Goal: Use online tool/utility: Utilize a website feature to perform a specific function

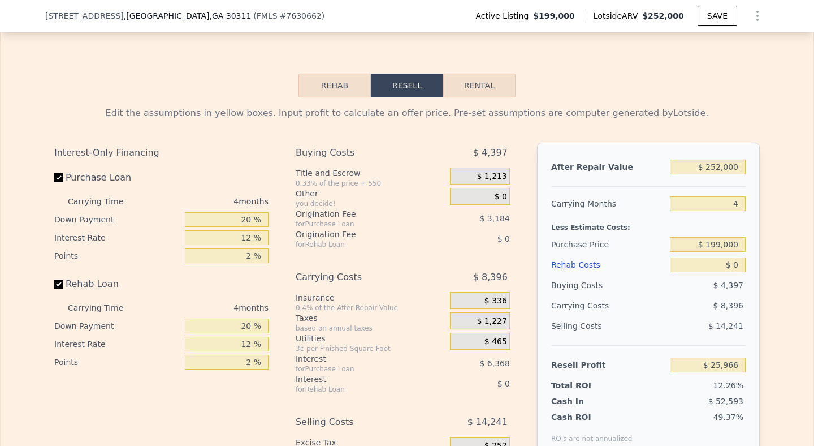
scroll to position [1672, 0]
click at [333, 86] on button "Rehab" at bounding box center [335, 85] width 72 height 24
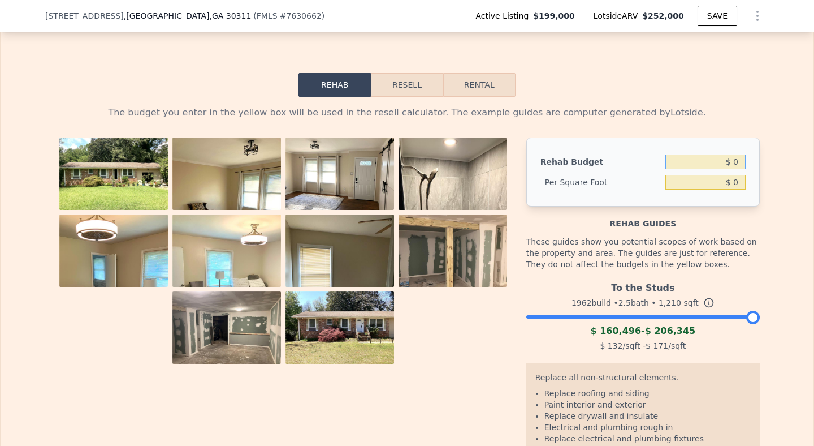
click at [720, 165] on input "$ 0" at bounding box center [706, 161] width 80 height 15
type input "$ 60,000"
click at [781, 249] on div "The budget you enter in the yellow box will be used in the resell calculator. T…" at bounding box center [407, 322] width 813 height 451
type input "$ 49.59"
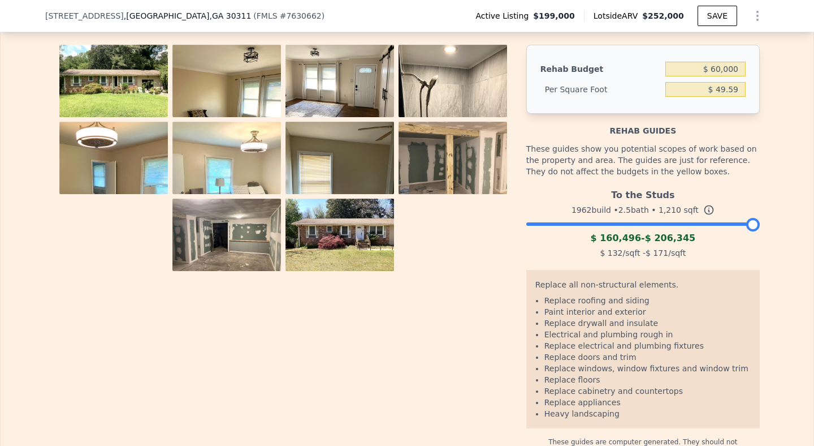
scroll to position [1762, 0]
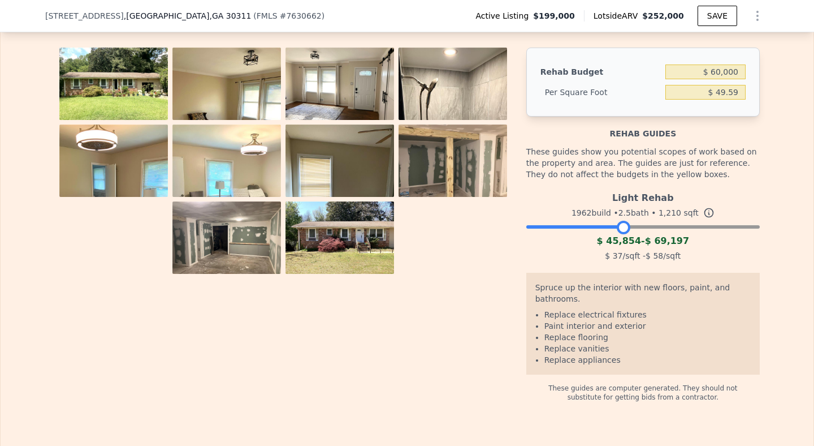
drag, startPoint x: 752, startPoint y: 228, endPoint x: 624, endPoint y: 240, distance: 128.9
click at [624, 240] on div "Light Rehab 1962 build • 2.5 bath • 1,210 sqft $ 45,854 - $ 69,197 $ 37 /sqft -…" at bounding box center [643, 225] width 234 height 77
click at [483, 308] on div at bounding box center [288, 225] width 468 height 354
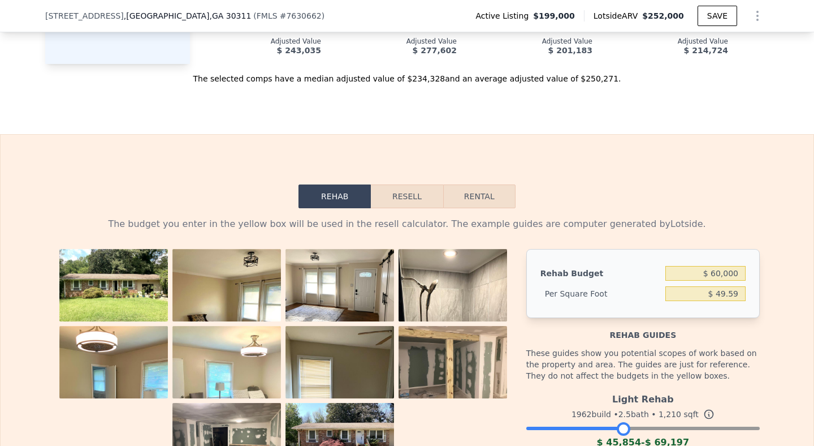
scroll to position [1643, 0]
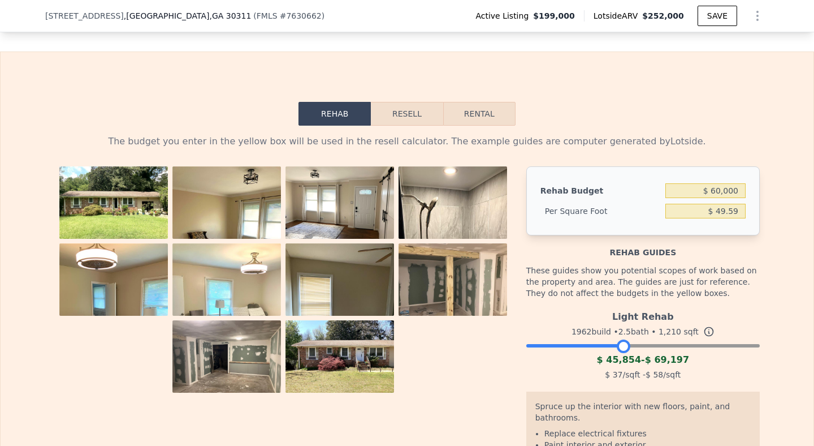
click at [415, 102] on button "Resell" at bounding box center [407, 114] width 72 height 24
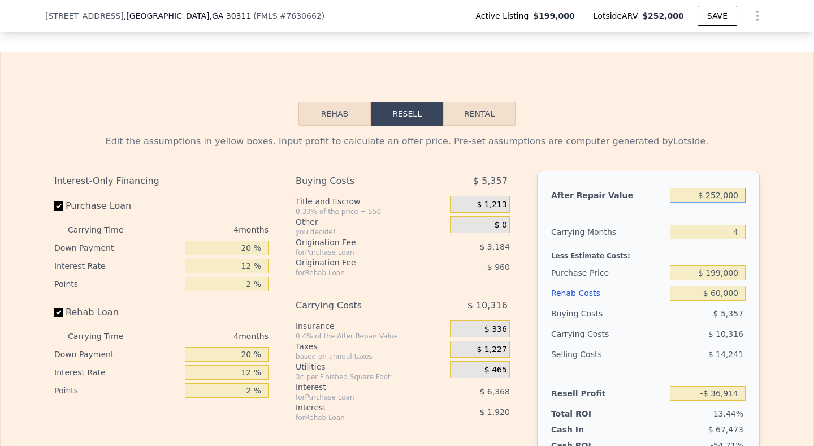
click at [731, 193] on input "$ 252,000" at bounding box center [708, 195] width 76 height 15
click at [739, 196] on input "$ 252,000" at bounding box center [708, 195] width 76 height 15
type input "$ 25"
type input "-$ 251,090"
type input "$ 2"
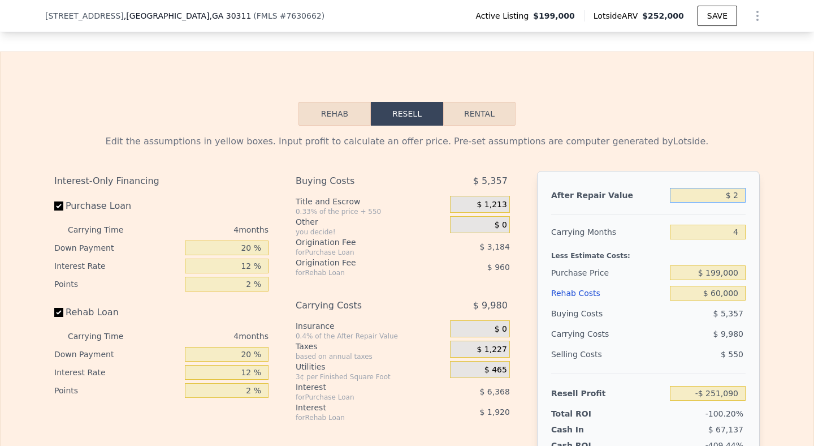
type input "-$ 274,885"
type input "$ 27"
type input "-$ 274,862"
type input "$ 270"
type input "-$ 274,632"
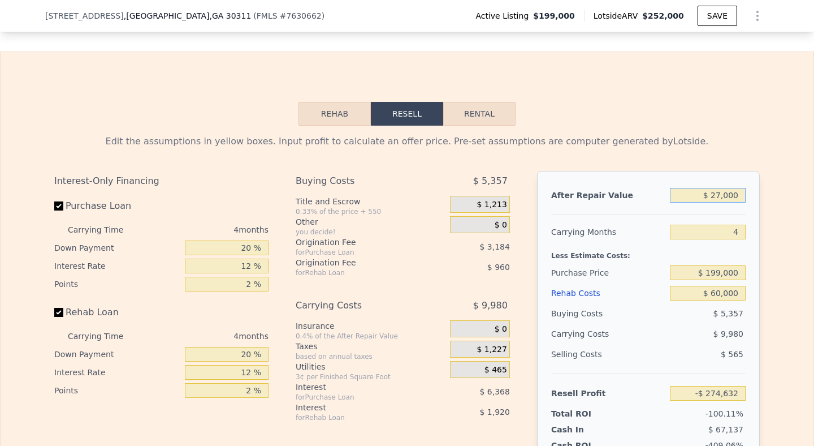
type input "$ 270,000"
type input "-$ 19,916"
type input "$ 270,000"
click at [805, 225] on div "Edit the assumptions in yellow boxes. Input profit to calculate an offer price.…" at bounding box center [407, 336] width 813 height 421
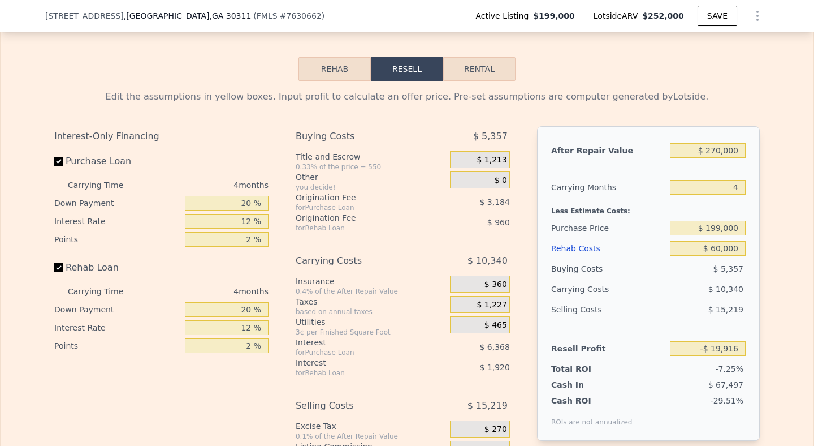
scroll to position [1691, 0]
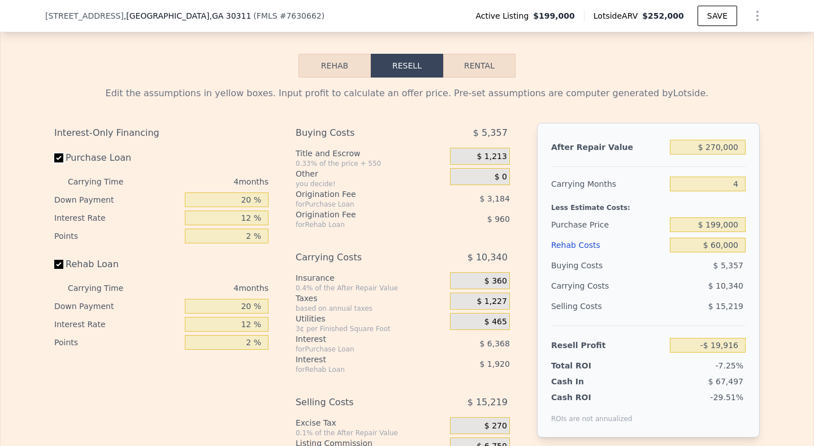
click at [61, 159] on input "Purchase Loan" at bounding box center [58, 157] width 9 height 9
checkbox input "false"
type input "-$ 10,364"
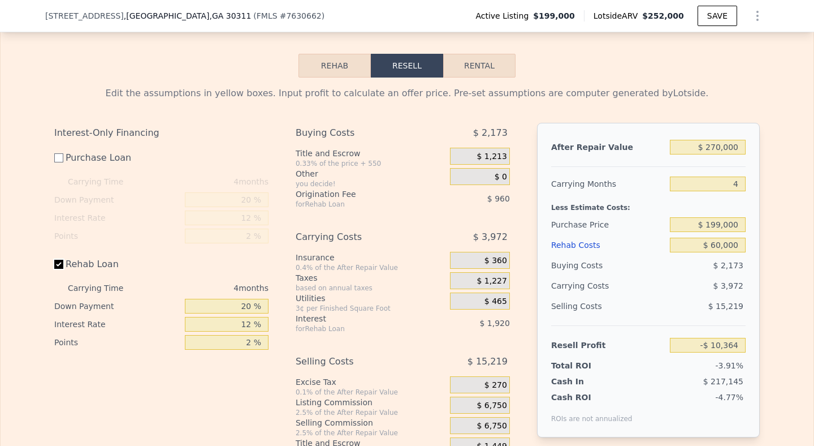
click at [59, 262] on input "Rehab Loan" at bounding box center [58, 264] width 9 height 9
checkbox input "false"
type input "-$ 7,484"
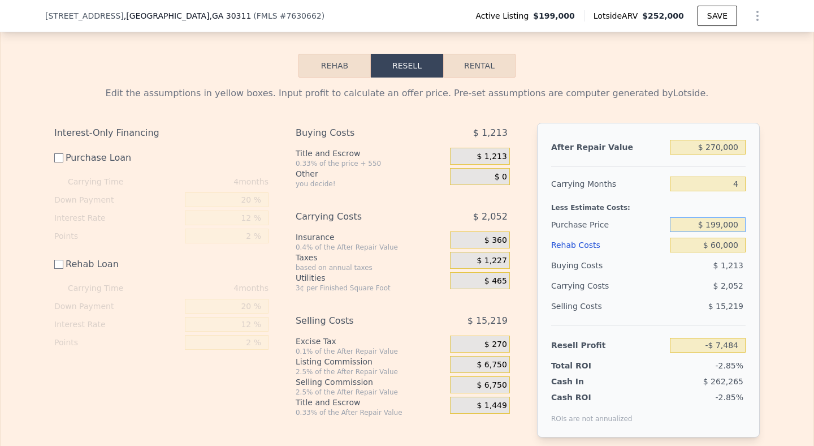
click at [740, 224] on input "$ 199,000" at bounding box center [708, 224] width 76 height 15
type input "$ 1"
type input "$ 150,000"
click at [791, 247] on div "Edit the assumptions in yellow boxes. Input profit to calculate an offer price.…" at bounding box center [407, 266] width 813 height 378
type input "$ 41,679"
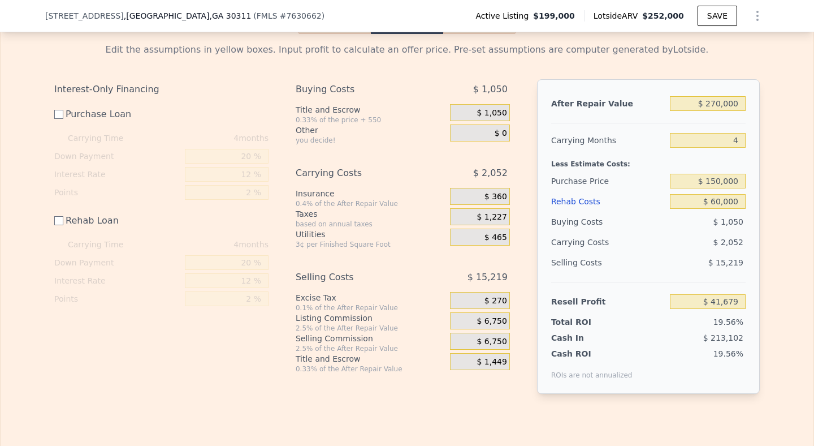
scroll to position [1725, 0]
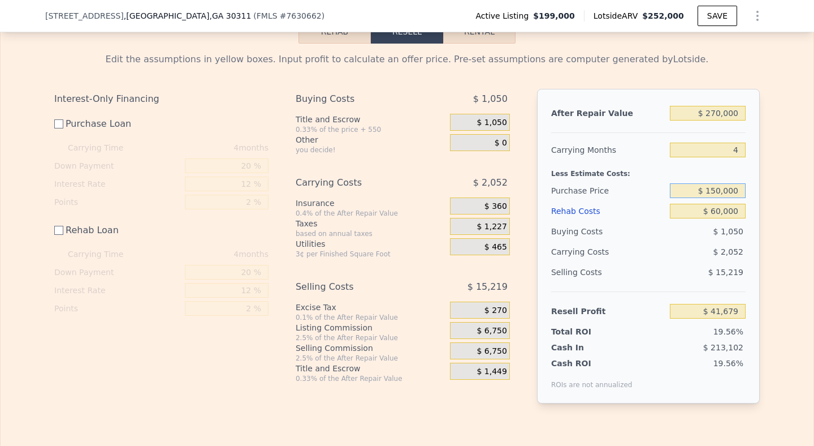
click at [739, 193] on input "$ 150,000" at bounding box center [708, 190] width 76 height 15
type input "$ 175,000"
click at [780, 206] on div "Edit the assumptions in yellow boxes. Input profit to calculate an offer price.…" at bounding box center [407, 233] width 813 height 378
type input "$ 16,596"
click at [738, 190] on input "$ 175,000" at bounding box center [708, 190] width 76 height 15
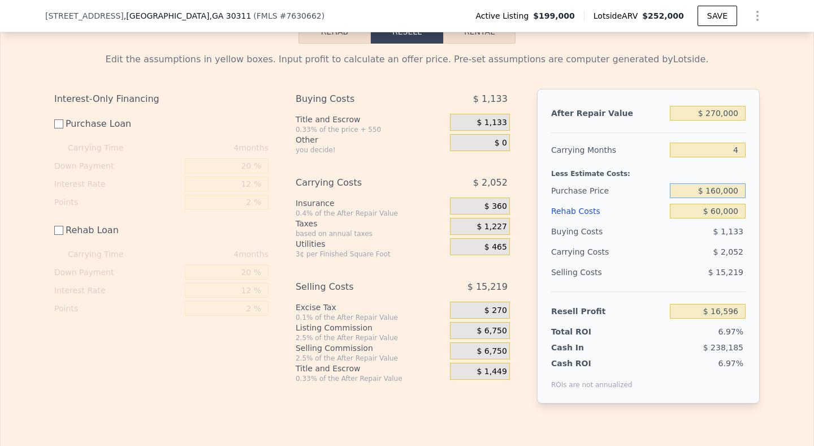
type input "$ 160,000"
click at [797, 218] on div "Edit the assumptions in yellow boxes. Input profit to calculate an offer price.…" at bounding box center [407, 233] width 813 height 378
type input "$ 31,646"
click at [739, 192] on input "$ 160,000" at bounding box center [708, 190] width 76 height 15
type input "$ 140,000"
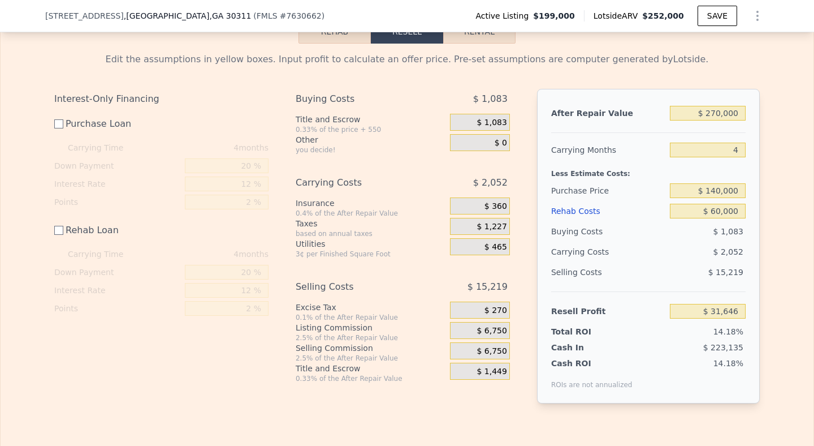
click at [793, 225] on div "Edit the assumptions in yellow boxes. Input profit to calculate an offer price.…" at bounding box center [407, 233] width 813 height 378
type input "$ 51,713"
click at [62, 230] on input "Rehab Loan" at bounding box center [58, 230] width 9 height 9
checkbox input "true"
type input "$ 48,833"
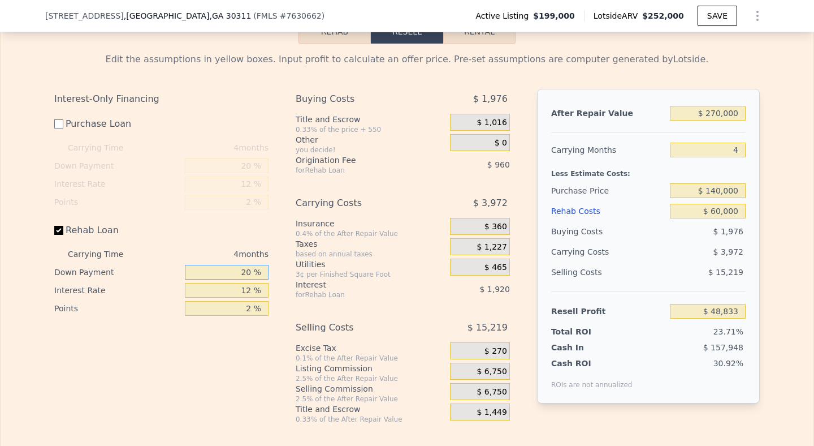
click at [223, 277] on input "20 %" at bounding box center [227, 272] width 84 height 15
click at [783, 207] on div "Edit the assumptions in yellow boxes. Input profit to calculate an offer price.…" at bounding box center [407, 234] width 813 height 380
click at [744, 191] on input "$ 140,000" at bounding box center [708, 190] width 76 height 15
type input "$ 145,000"
click at [777, 209] on div "Edit the assumptions in yellow boxes. Input profit to calculate an offer price.…" at bounding box center [407, 234] width 813 height 380
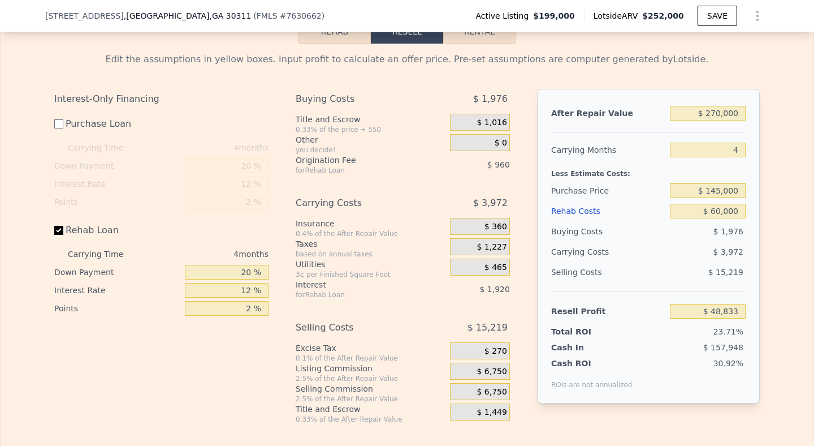
type input "$ 43,816"
